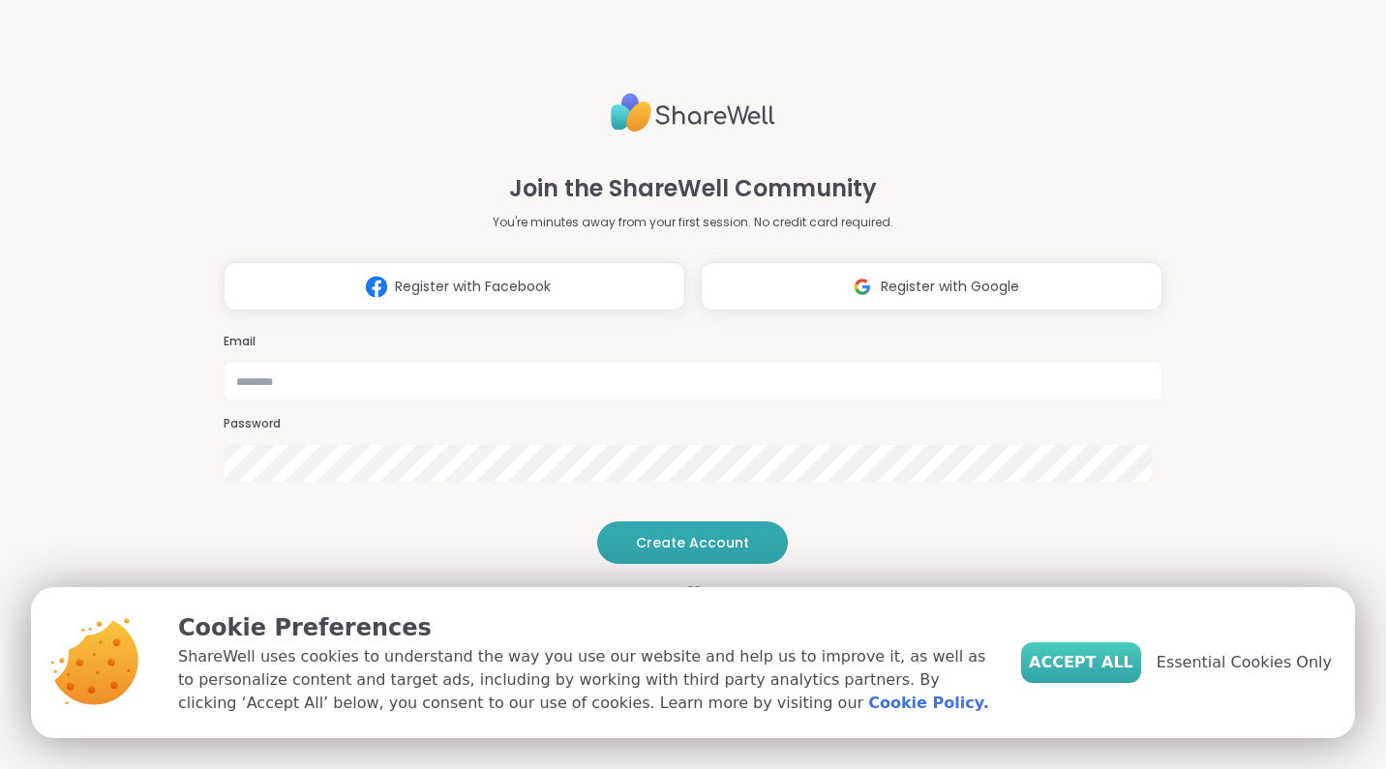
click at [1092, 665] on span "Accept All" at bounding box center [1081, 662] width 105 height 23
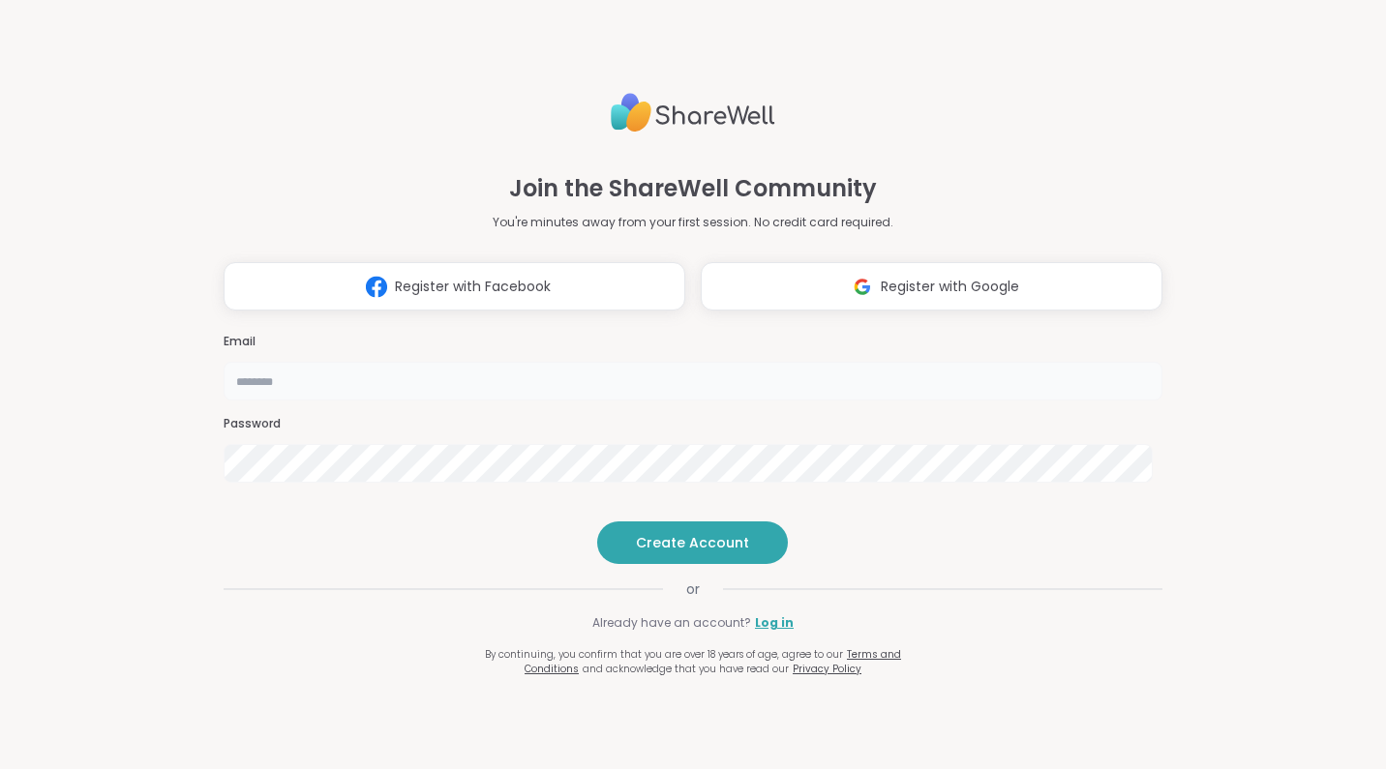
click at [656, 362] on input "email" at bounding box center [693, 381] width 939 height 39
type input "**********"
click at [691, 552] on span "Create Account" at bounding box center [692, 542] width 113 height 19
